Goal: Task Accomplishment & Management: Manage account settings

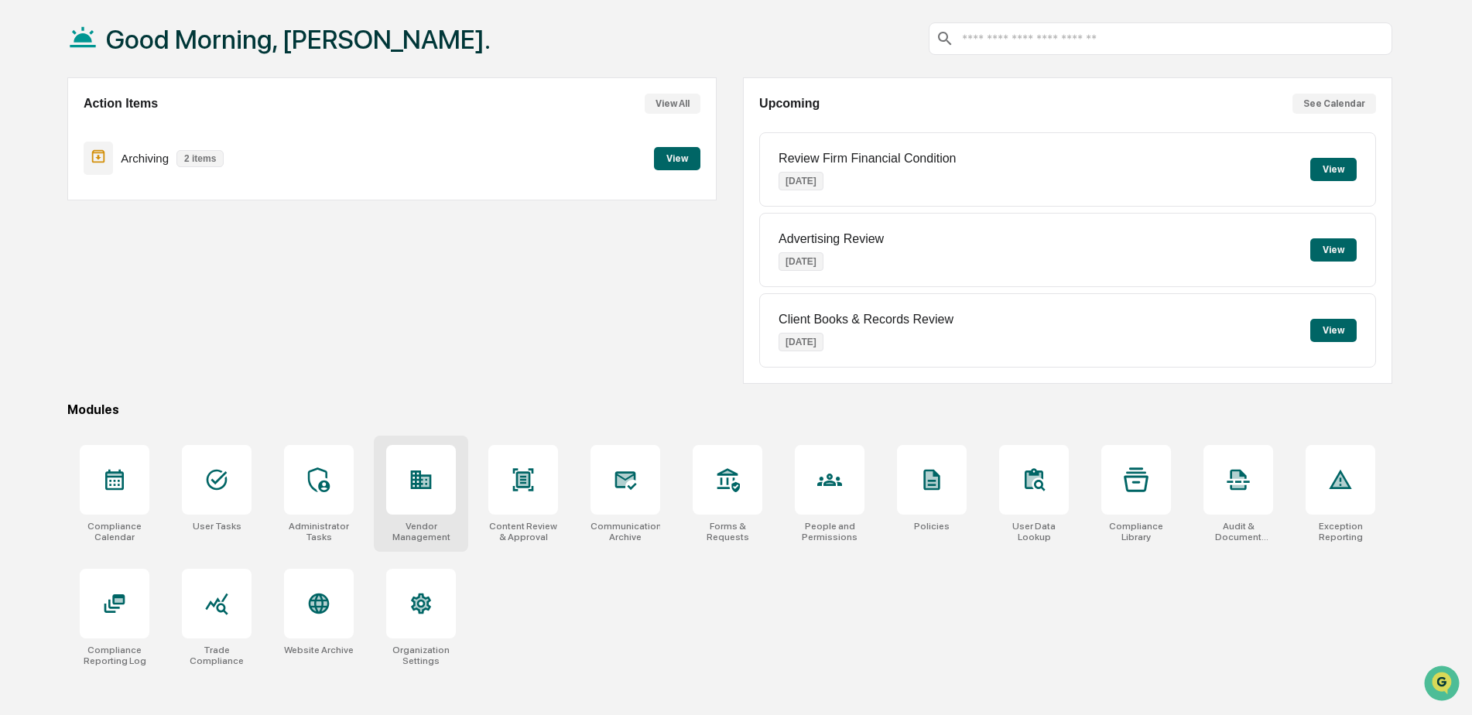
click at [392, 492] on div at bounding box center [421, 480] width 70 height 70
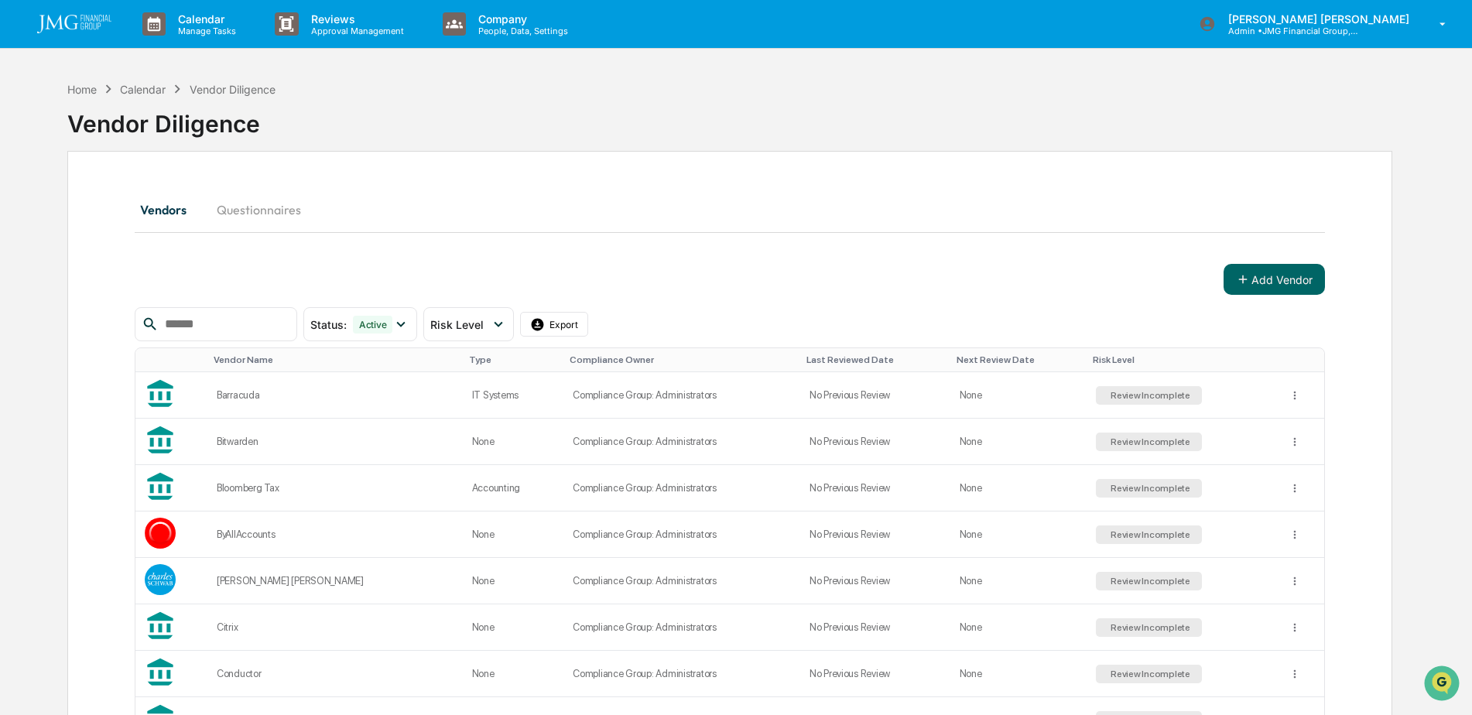
click at [88, 25] on img at bounding box center [74, 24] width 74 height 19
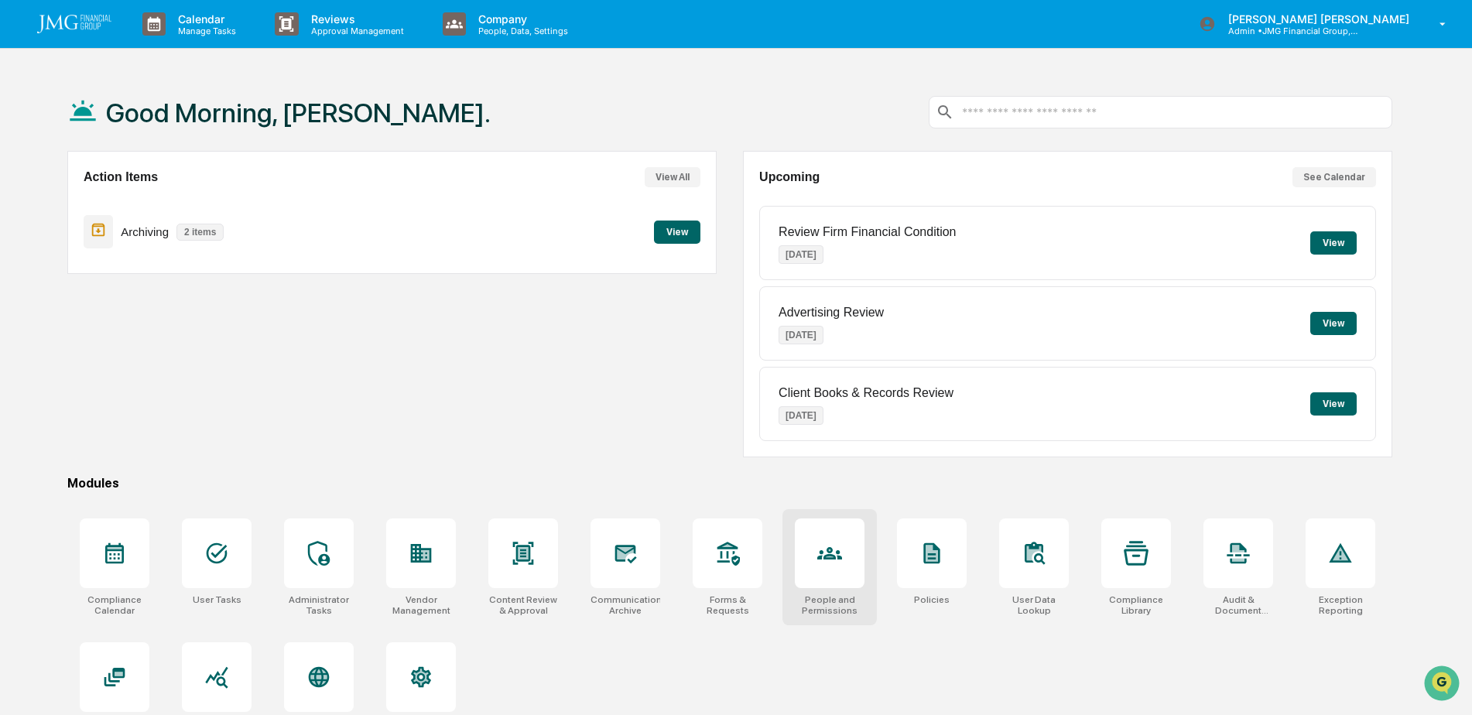
click at [848, 571] on div at bounding box center [830, 554] width 70 height 70
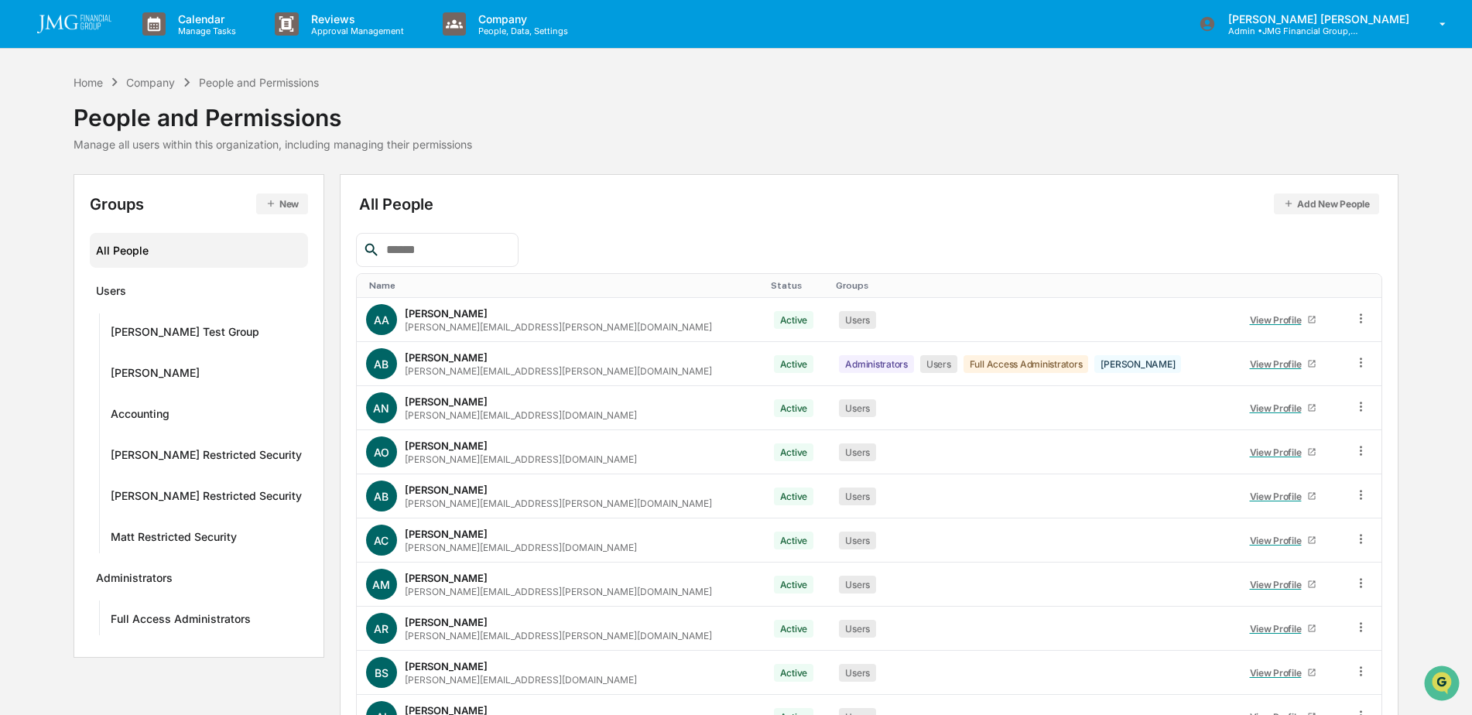
click at [493, 255] on input "text" at bounding box center [446, 250] width 132 height 20
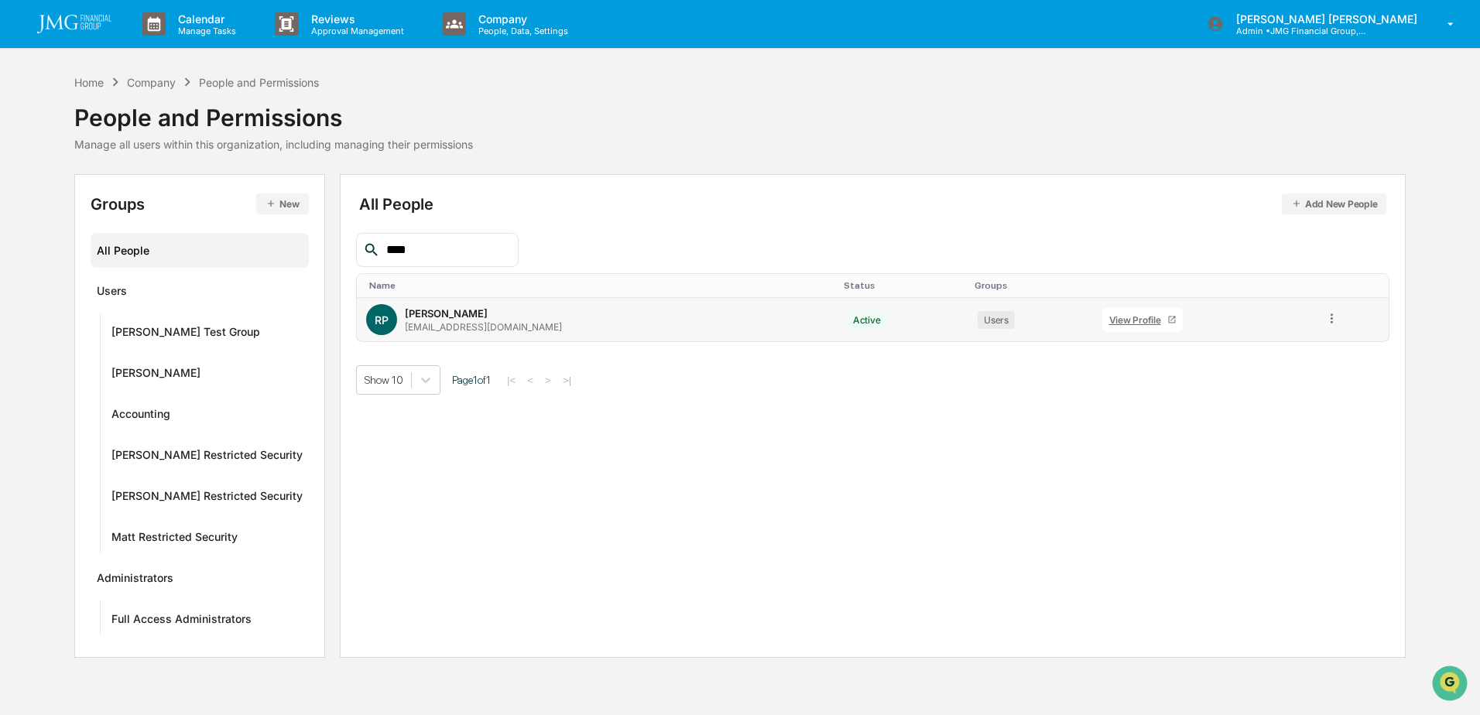
type input "****"
click at [1109, 320] on div "View Profile" at bounding box center [1138, 320] width 58 height 12
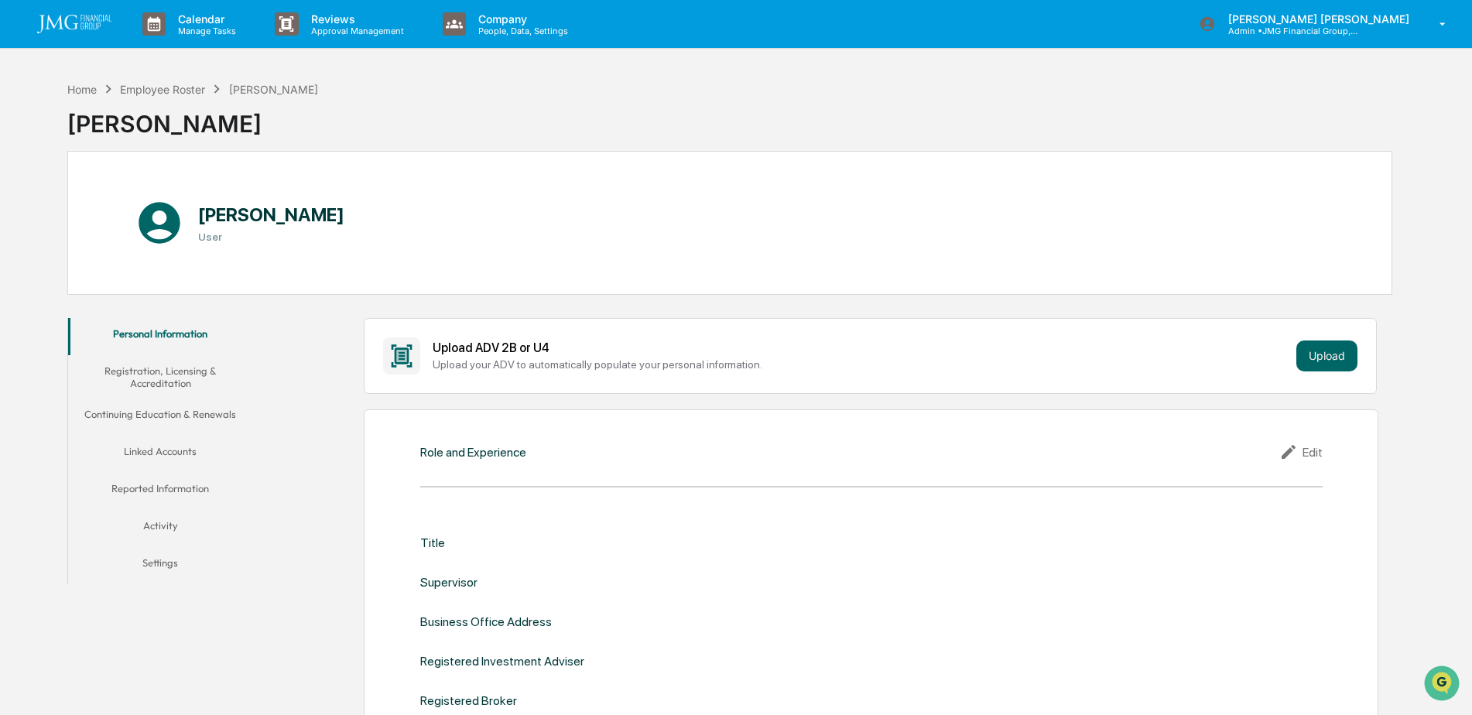
click at [203, 449] on button "Linked Accounts" at bounding box center [160, 454] width 185 height 37
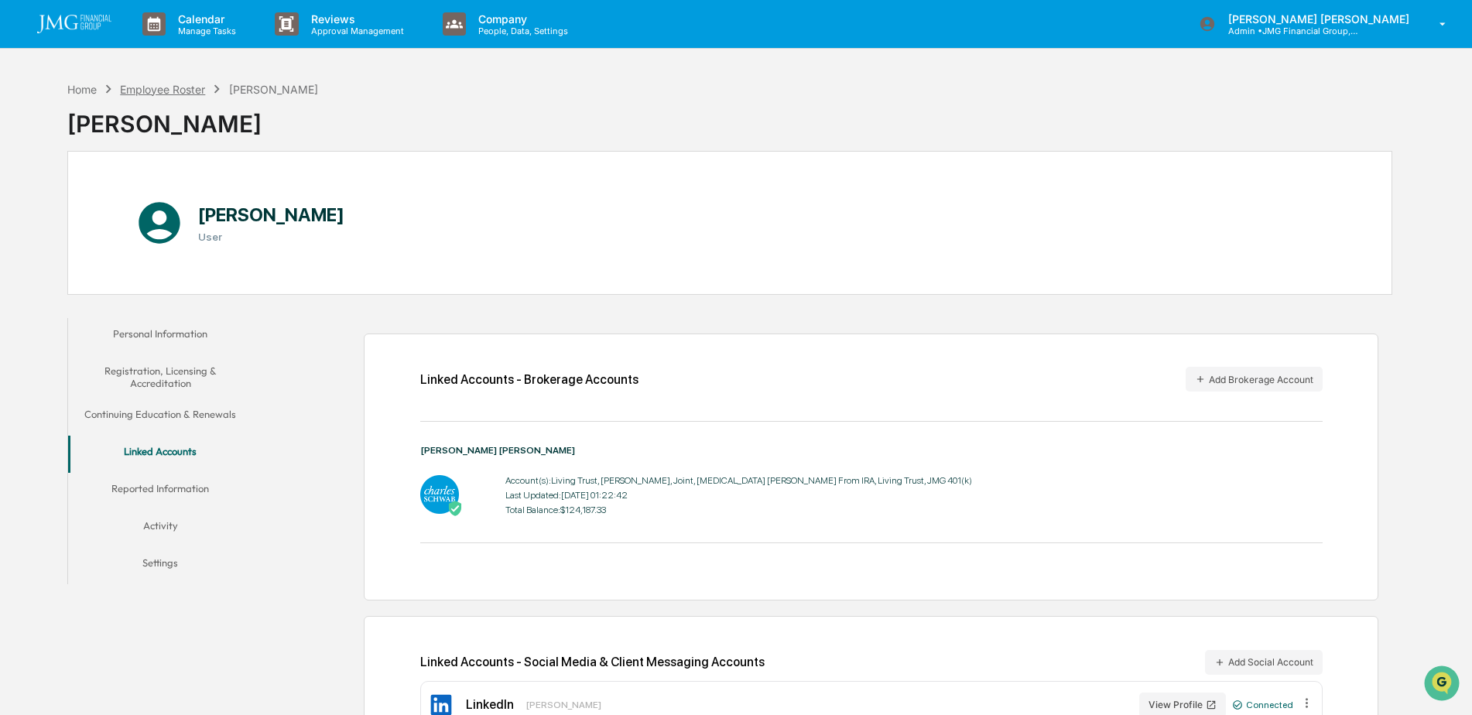
click at [139, 91] on div "Employee Roster" at bounding box center [162, 89] width 85 height 13
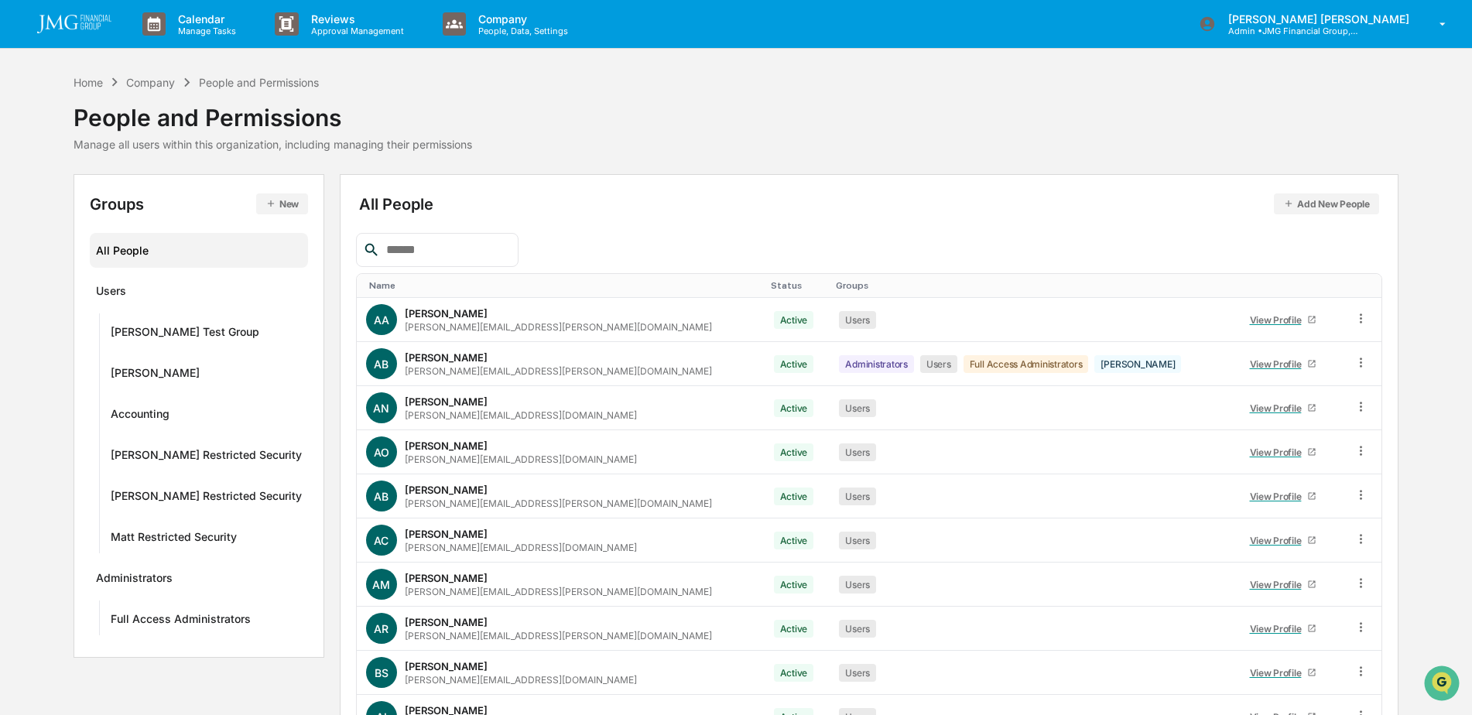
click at [478, 250] on input "text" at bounding box center [446, 250] width 132 height 20
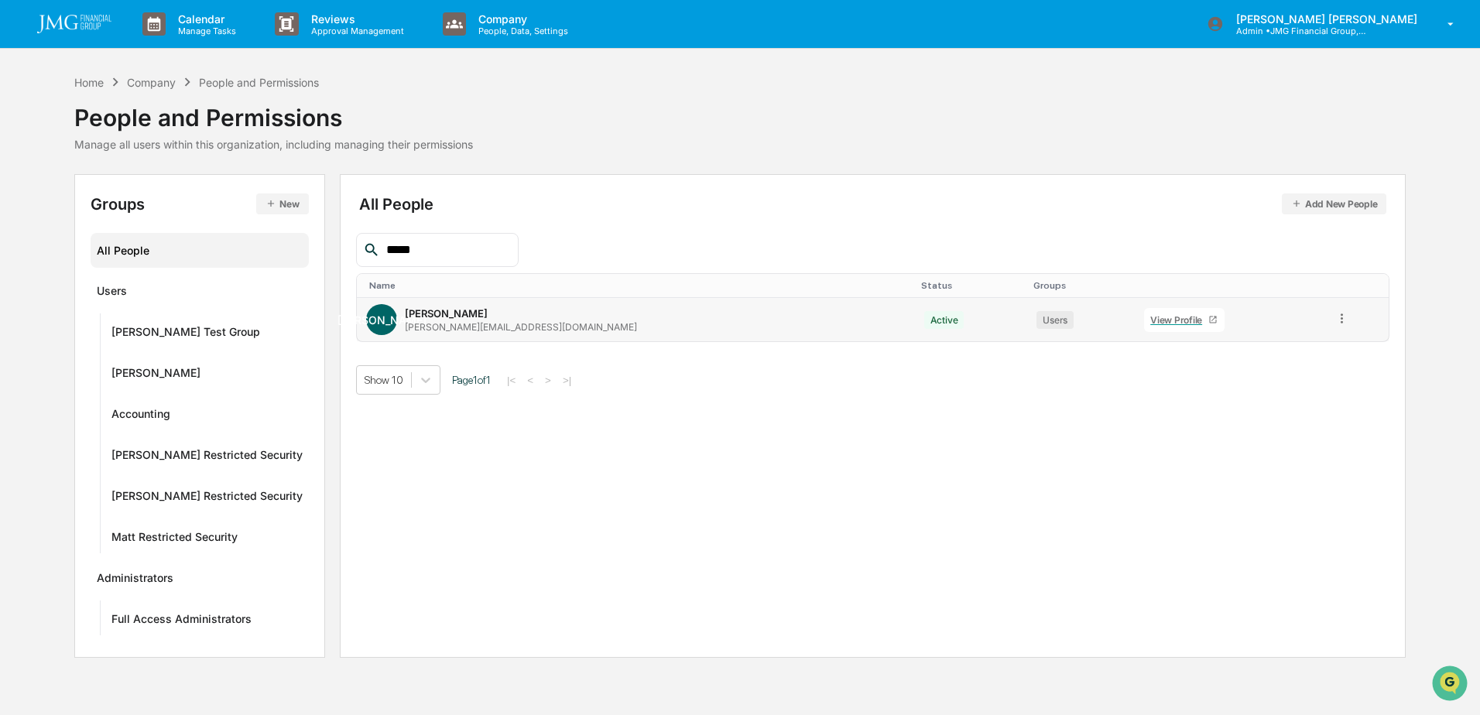
type input "*****"
click at [1150, 314] on div "View Profile" at bounding box center [1179, 320] width 58 height 12
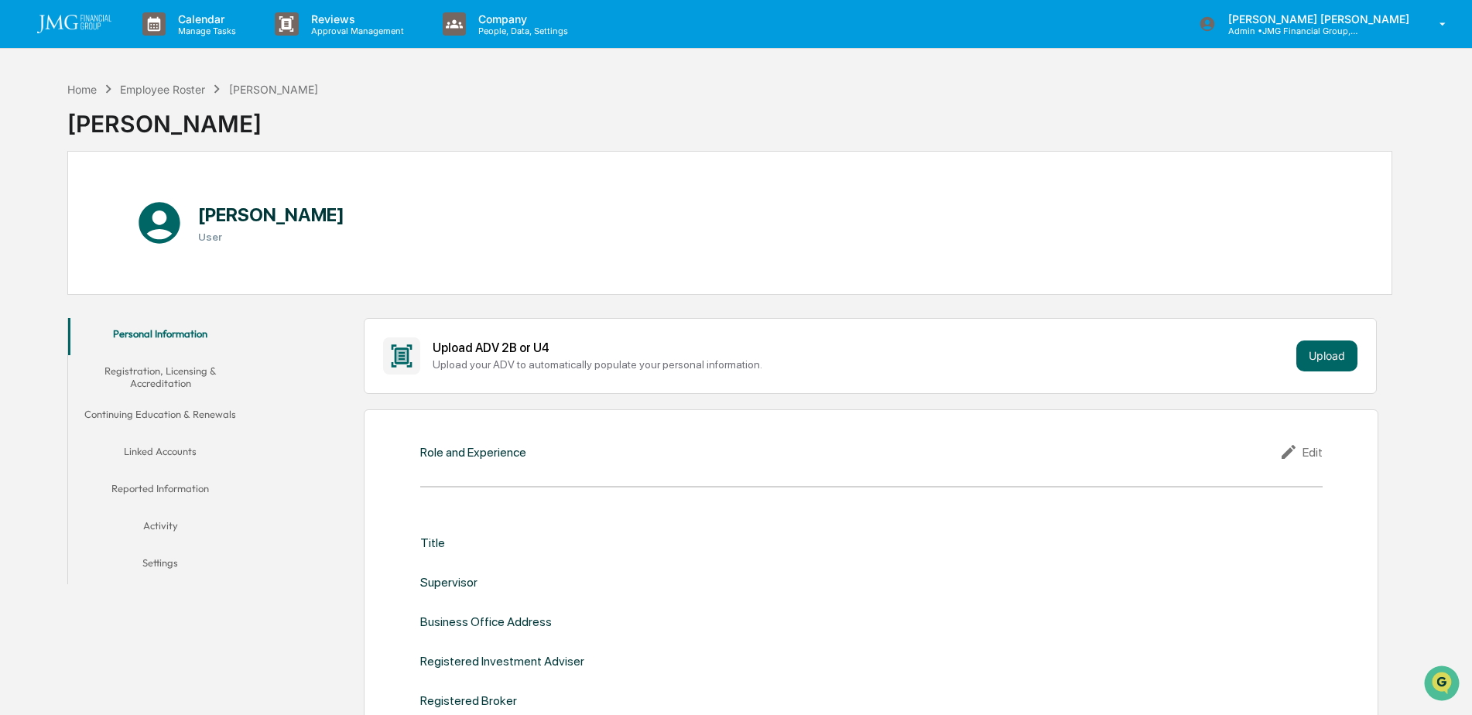
click at [149, 449] on button "Linked Accounts" at bounding box center [160, 454] width 185 height 37
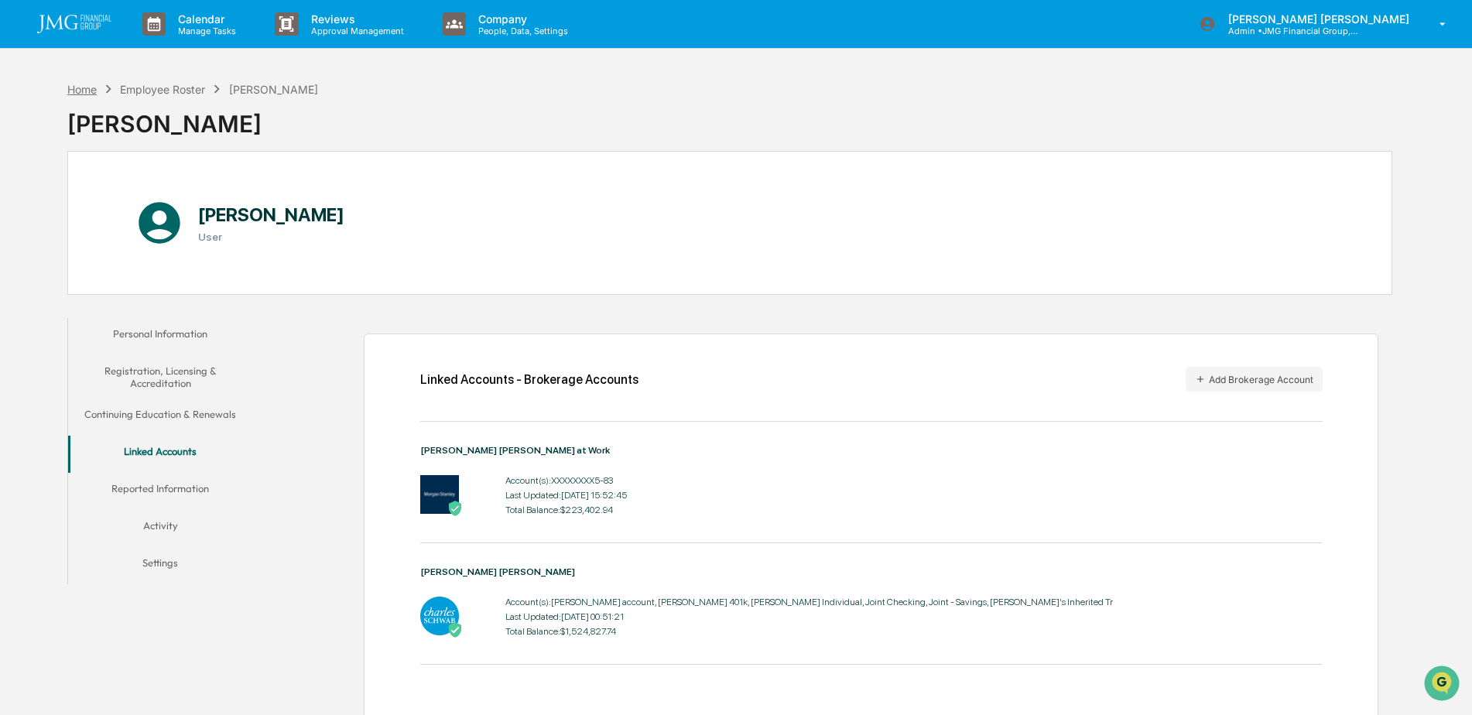
click at [83, 91] on div "Home" at bounding box center [81, 89] width 29 height 13
